Goal: Find specific page/section: Find specific page/section

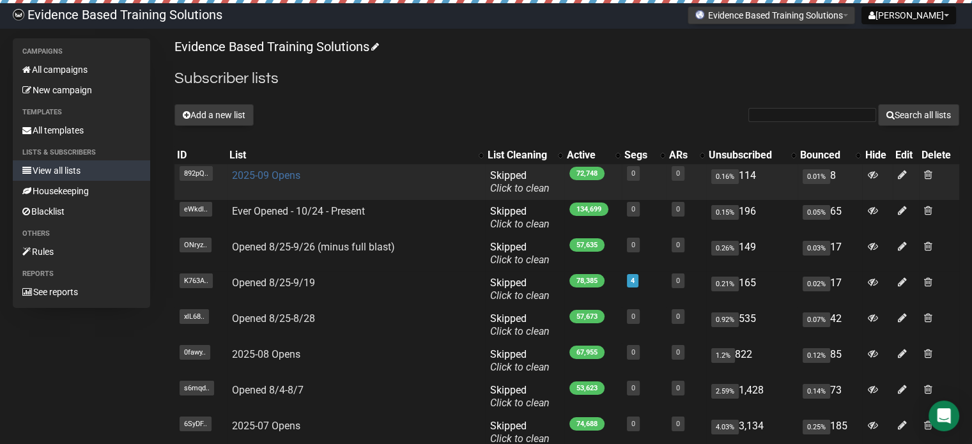
click at [283, 174] on link "2025-09 Opens" at bounding box center [266, 175] width 68 height 12
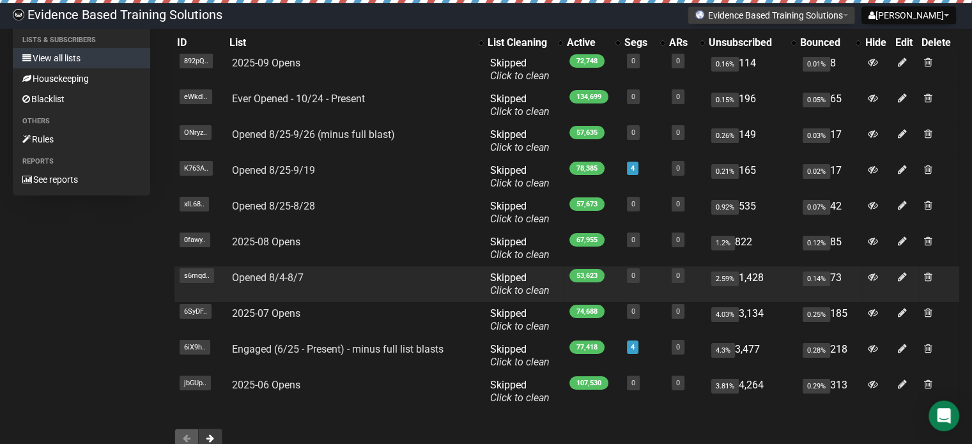
scroll to position [197, 0]
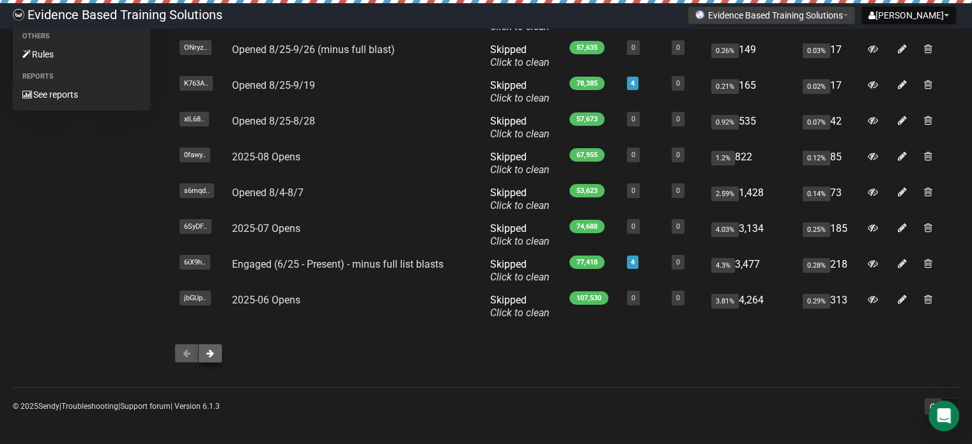
click at [210, 357] on span at bounding box center [210, 353] width 8 height 9
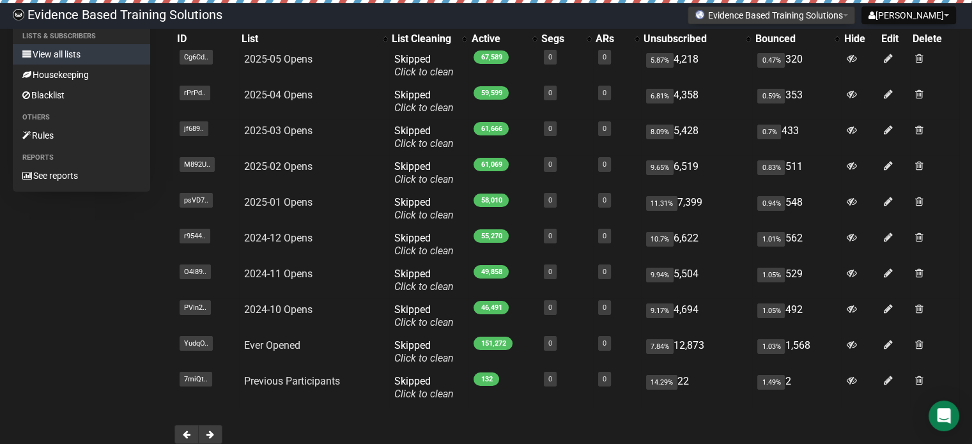
scroll to position [197, 0]
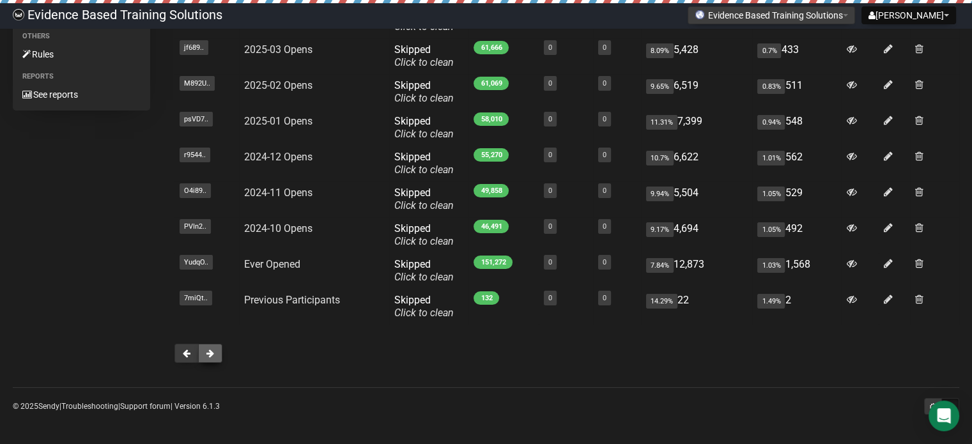
click at [213, 355] on span at bounding box center [210, 353] width 8 height 9
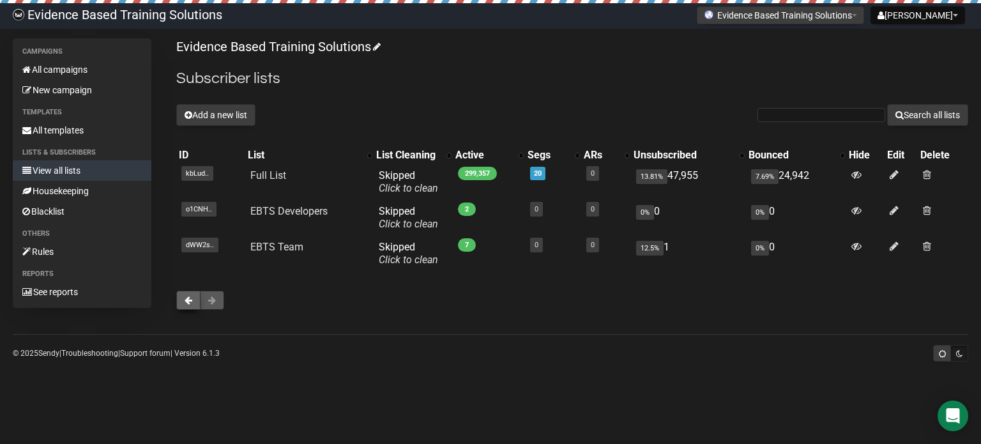
click at [186, 303] on span at bounding box center [189, 300] width 8 height 9
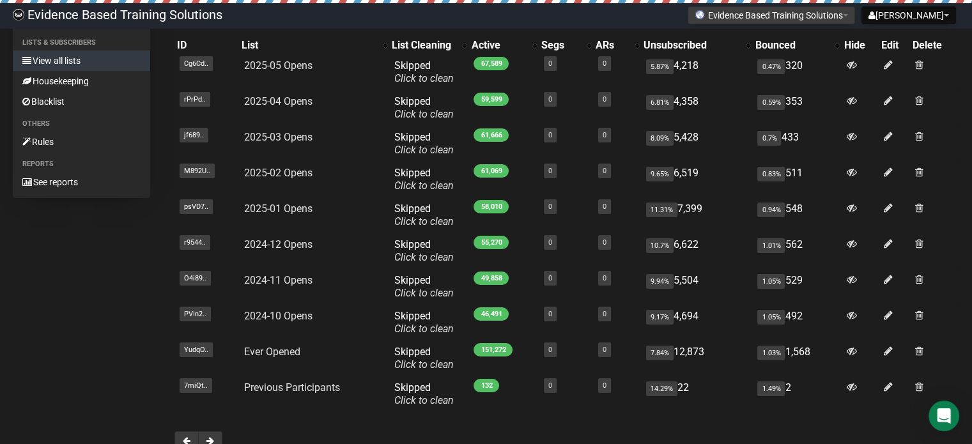
scroll to position [197, 0]
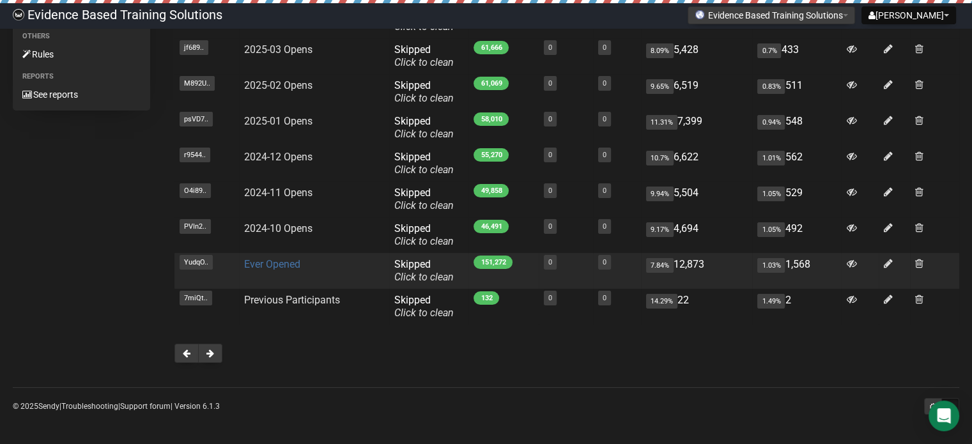
click at [263, 261] on link "Ever Opened" at bounding box center [272, 264] width 56 height 12
